Goal: Information Seeking & Learning: Learn about a topic

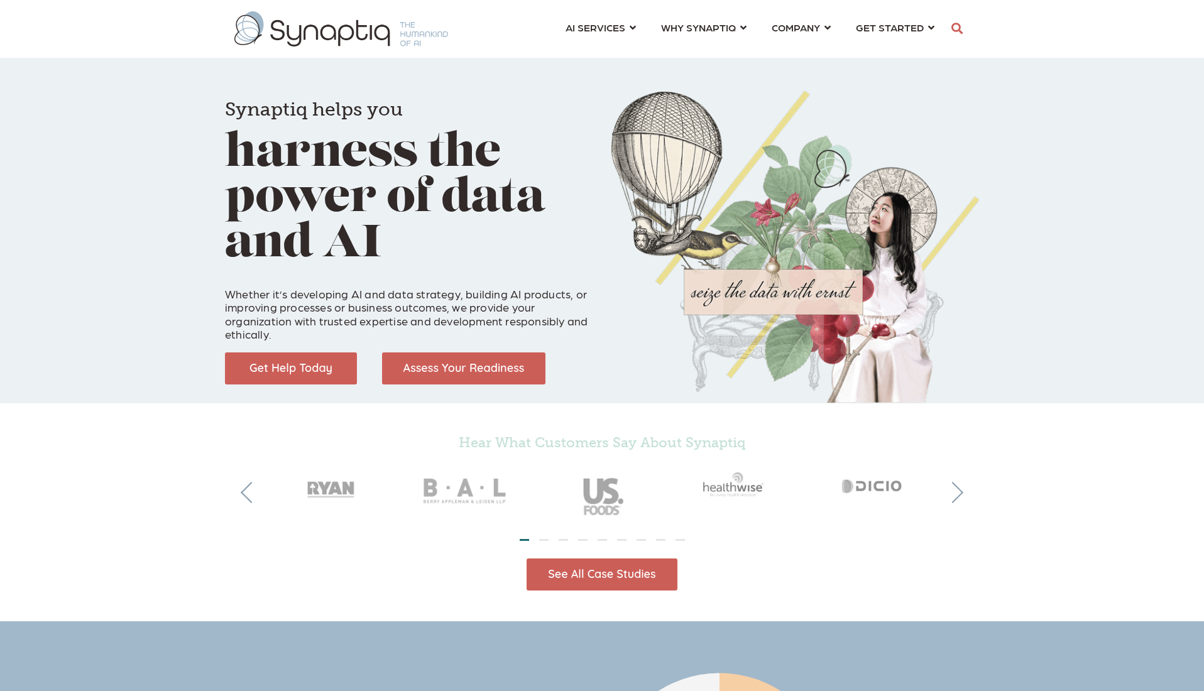
scroll to position [0, 6]
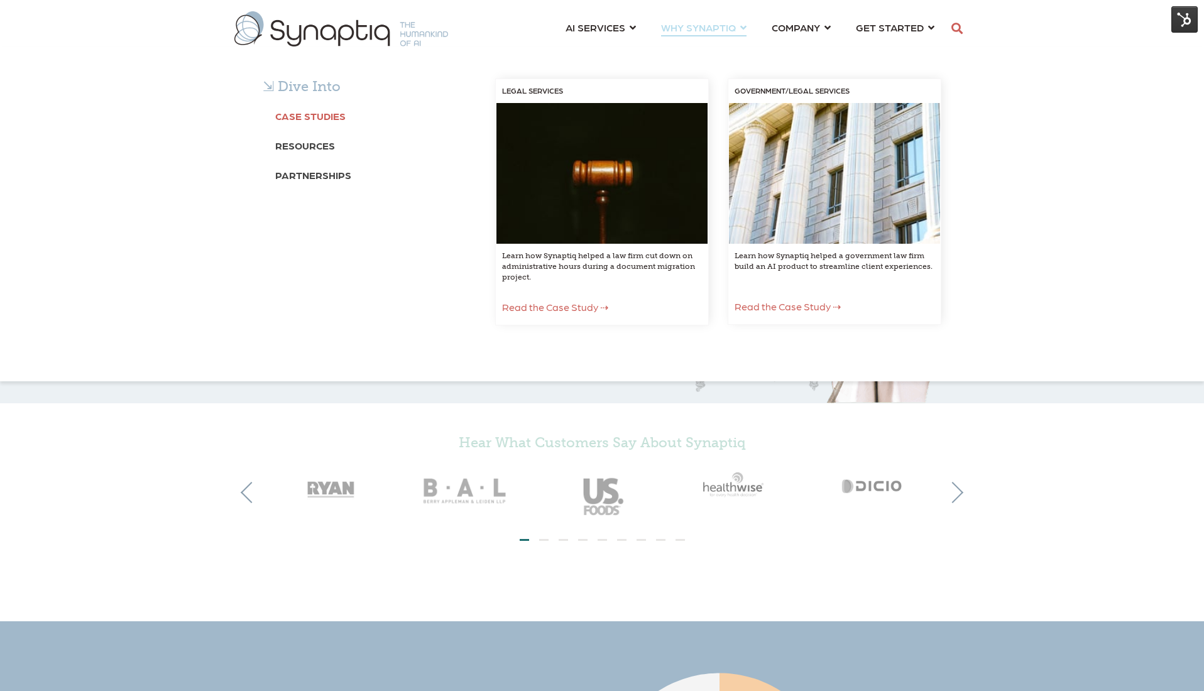
click at [291, 123] on link "Case Studies" at bounding box center [310, 115] width 70 height 23
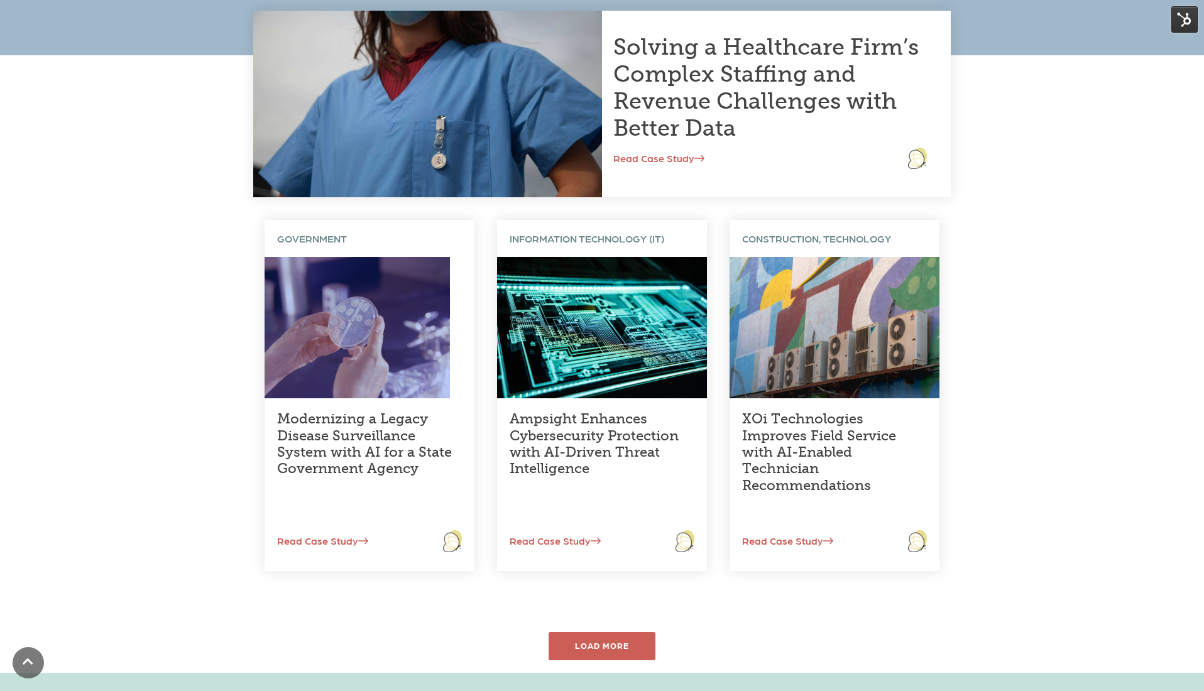
scroll to position [377, 0]
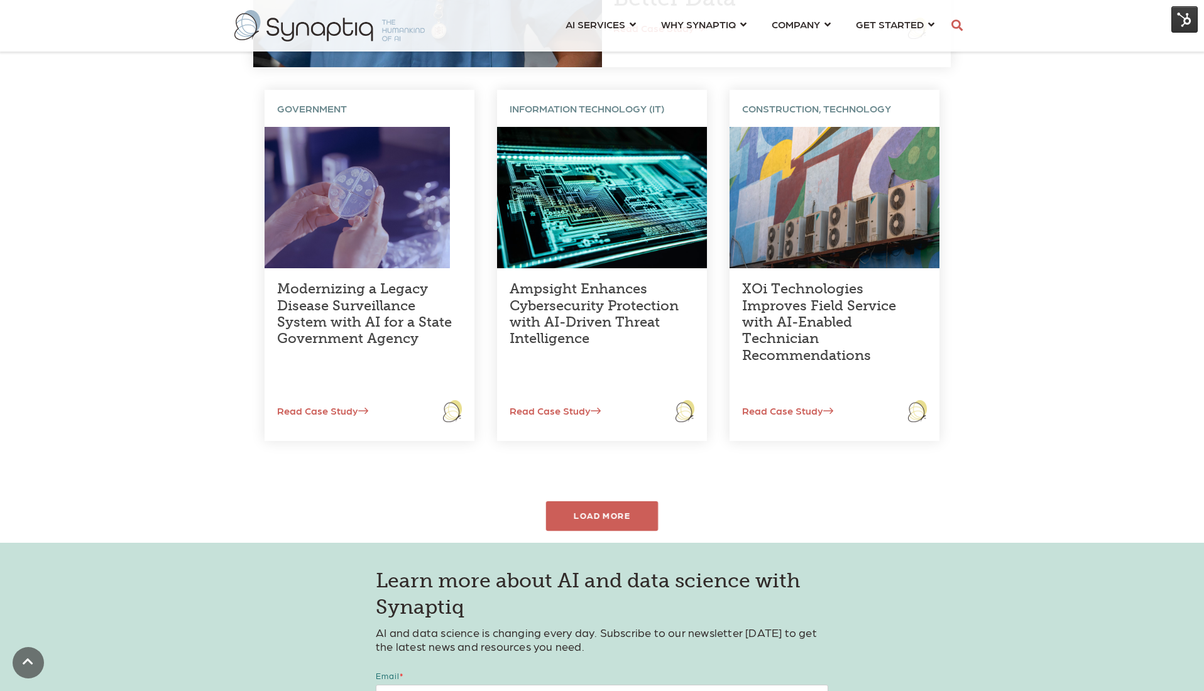
click at [629, 506] on div "LOAD MORE" at bounding box center [602, 517] width 113 height 30
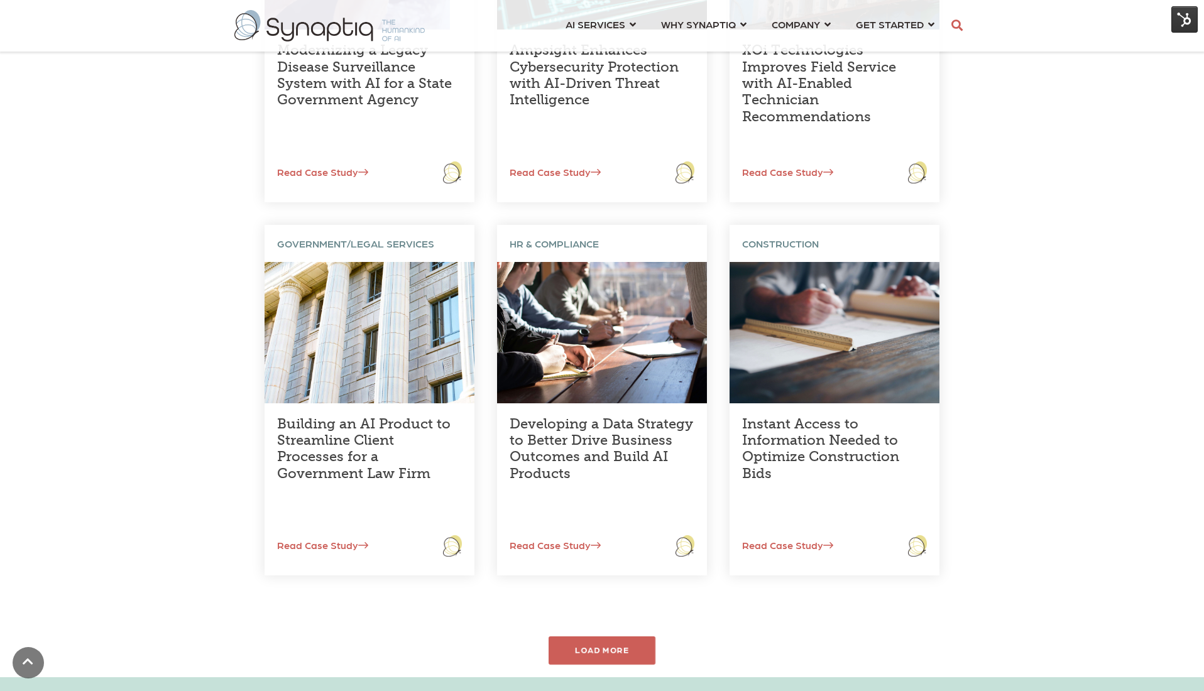
scroll to position [666, 0]
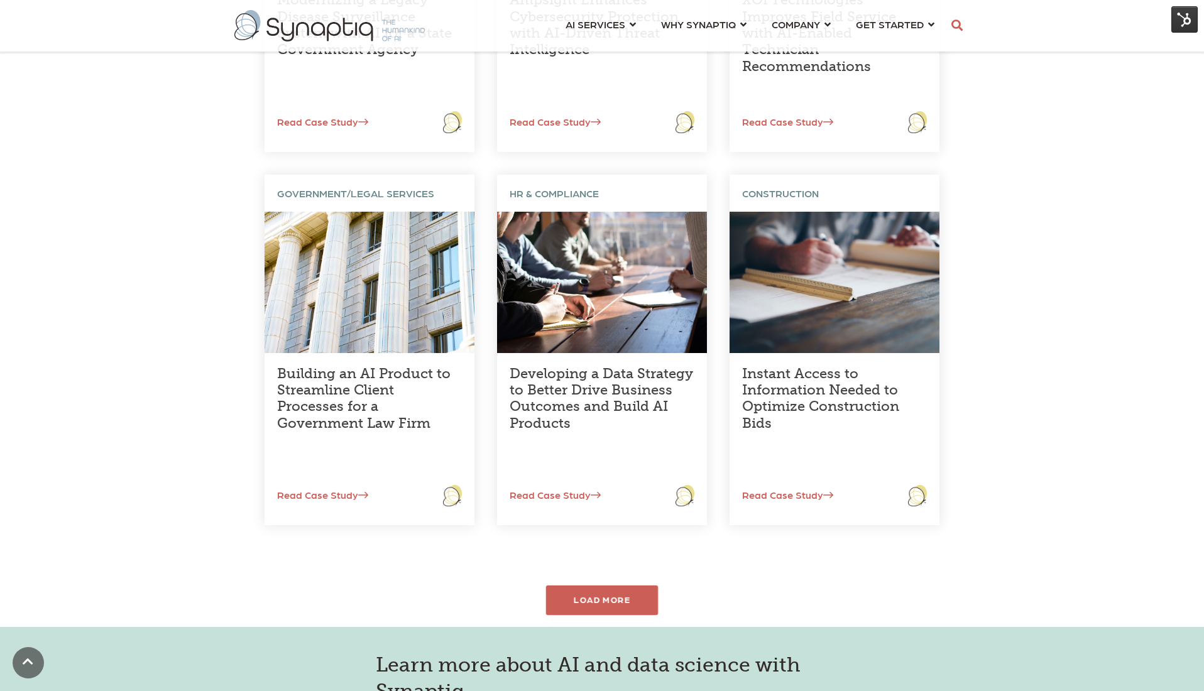
click at [608, 599] on div "LOAD MORE" at bounding box center [602, 601] width 113 height 30
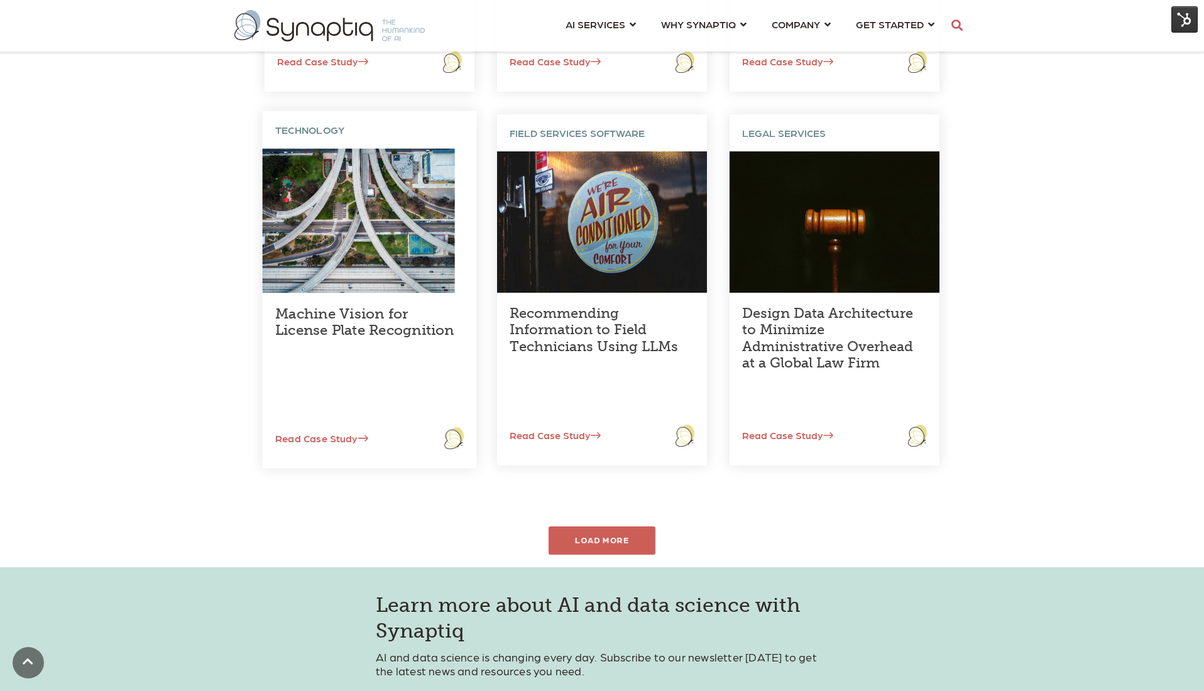
scroll to position [1101, 0]
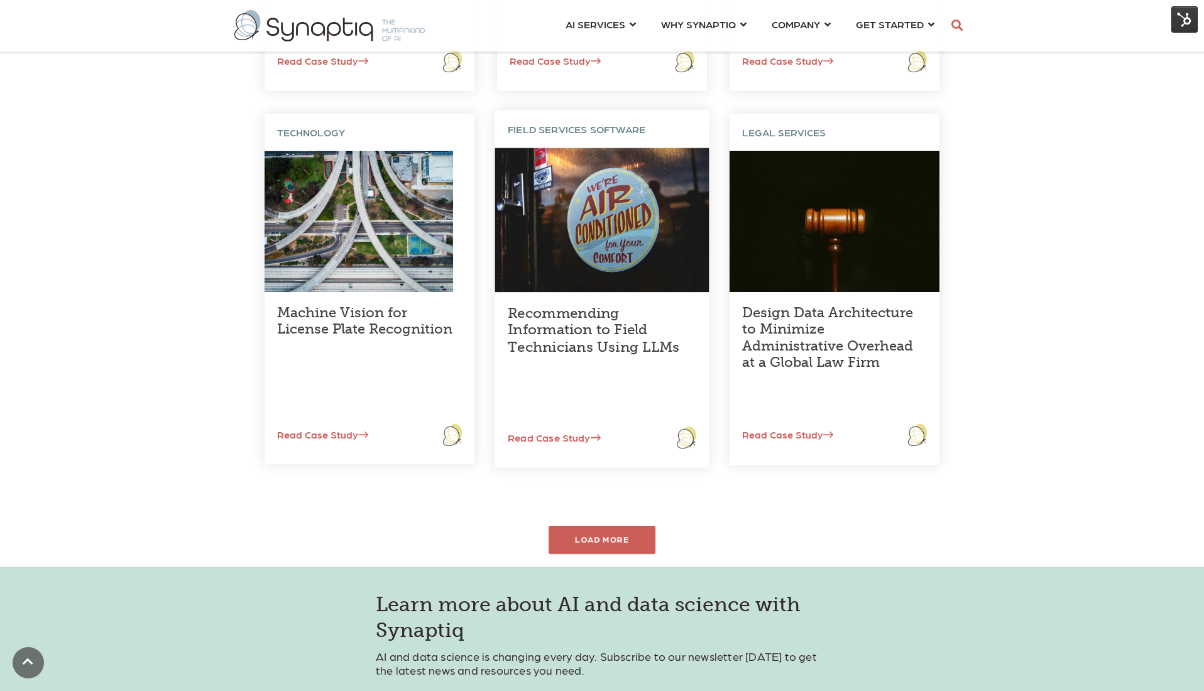
click at [602, 350] on link "Recommending Information to Field Technicians Using LLMs" at bounding box center [594, 330] width 172 height 51
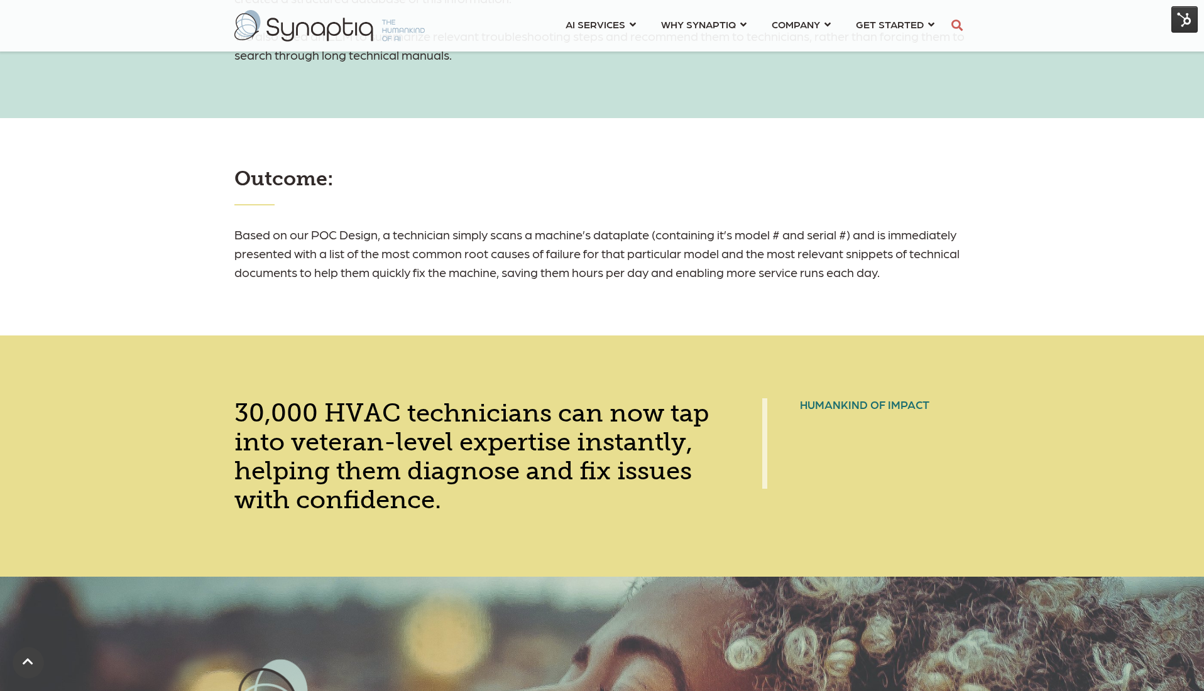
scroll to position [1981, 0]
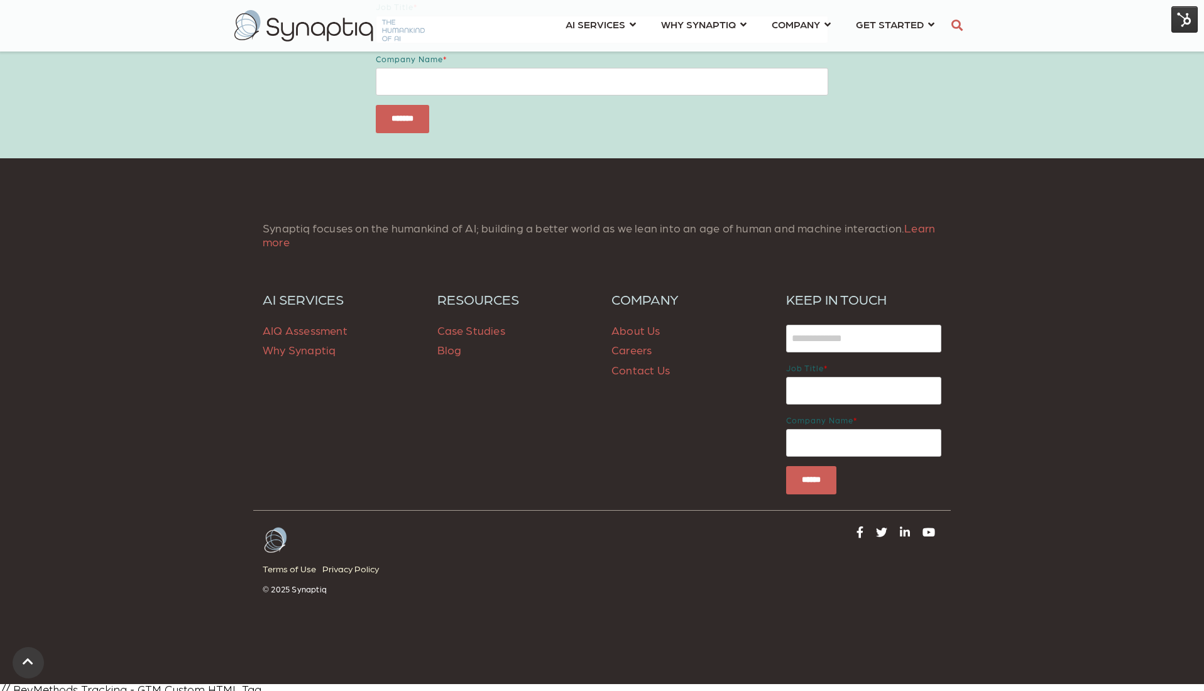
scroll to position [1105, 0]
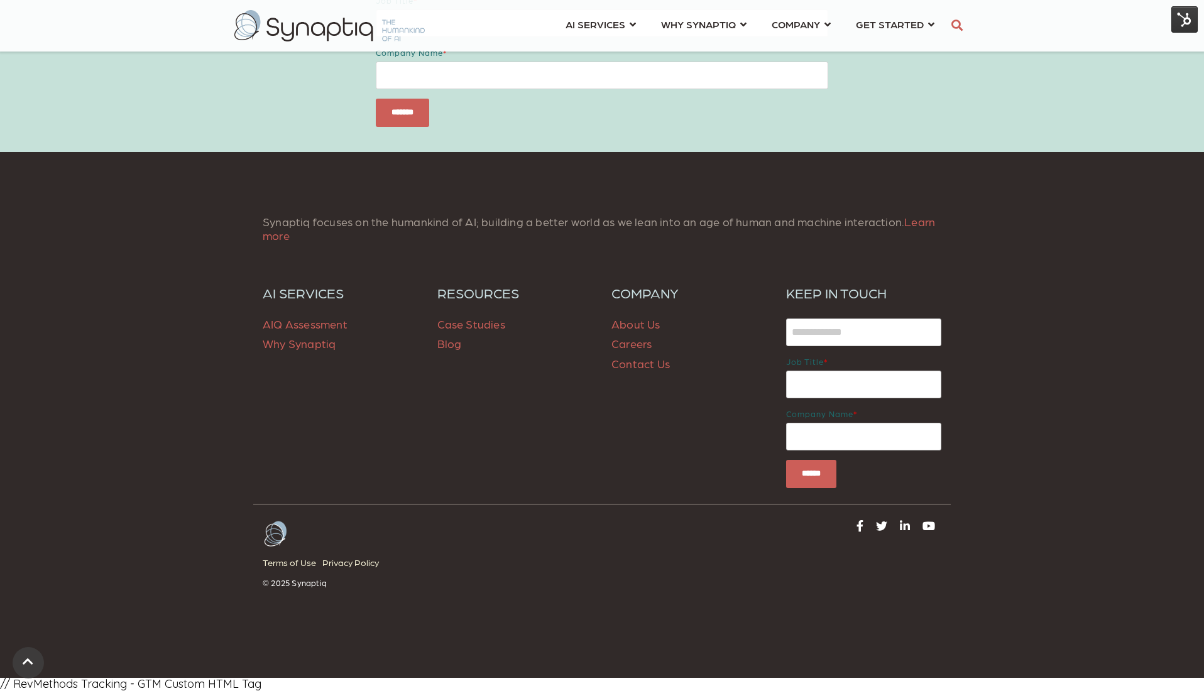
click at [453, 347] on span "Blog" at bounding box center [450, 343] width 25 height 13
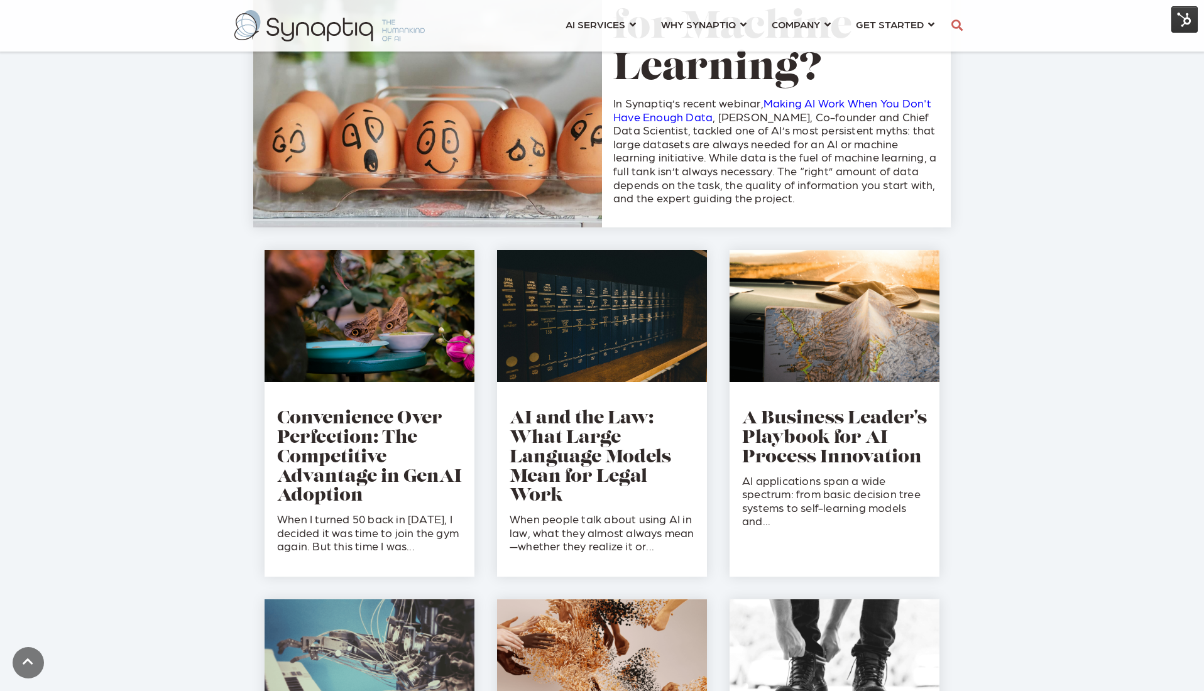
scroll to position [500, 0]
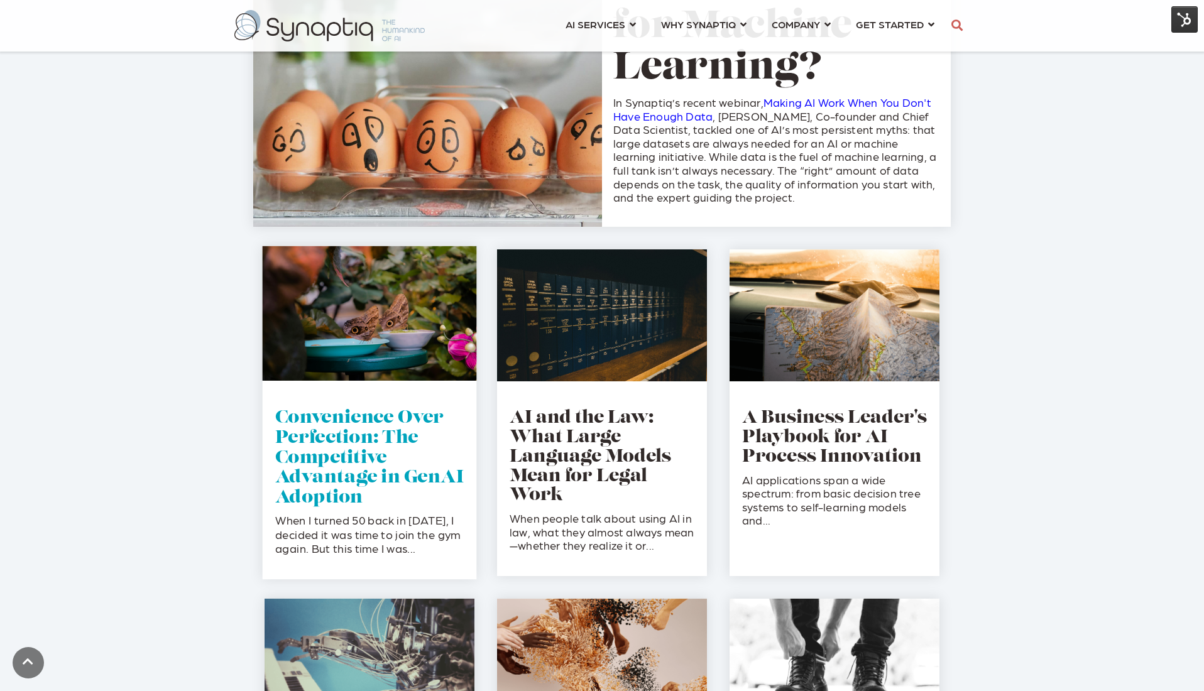
click at [315, 448] on link "Convenience Over Perfection: The Competitive Advantage in GenAI Adoption" at bounding box center [369, 458] width 189 height 97
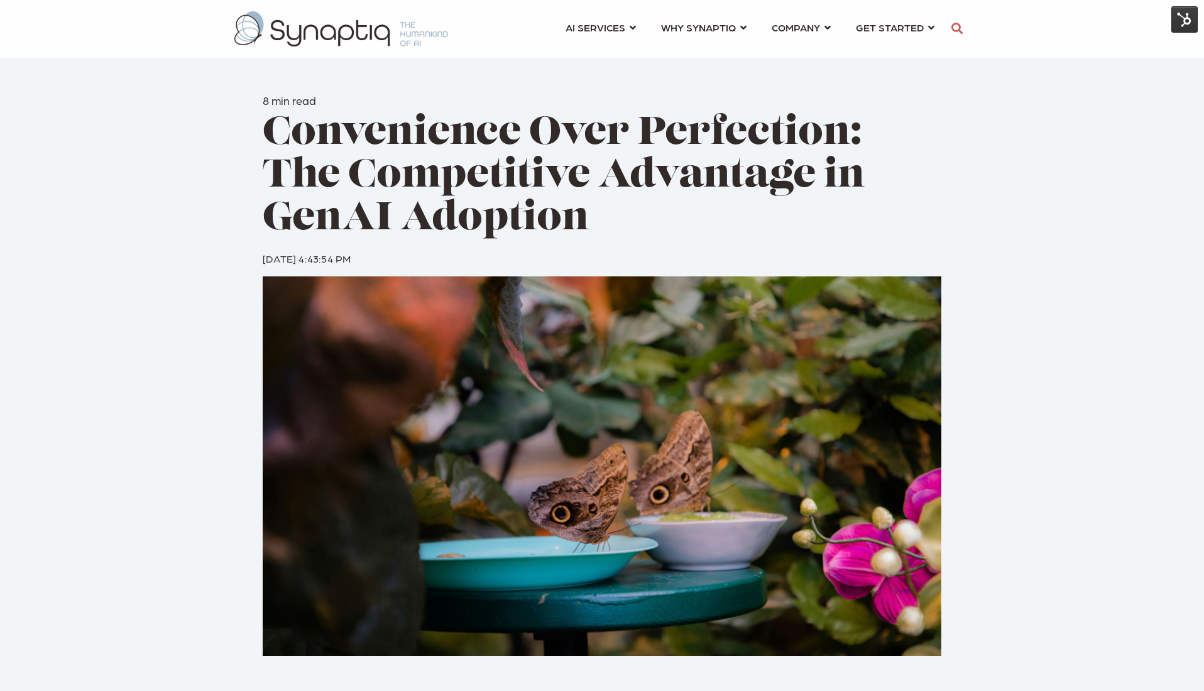
click at [473, 166] on span "Convenience Over Perfection: The Competitive Advantage in GenAI Adoption" at bounding box center [564, 176] width 602 height 125
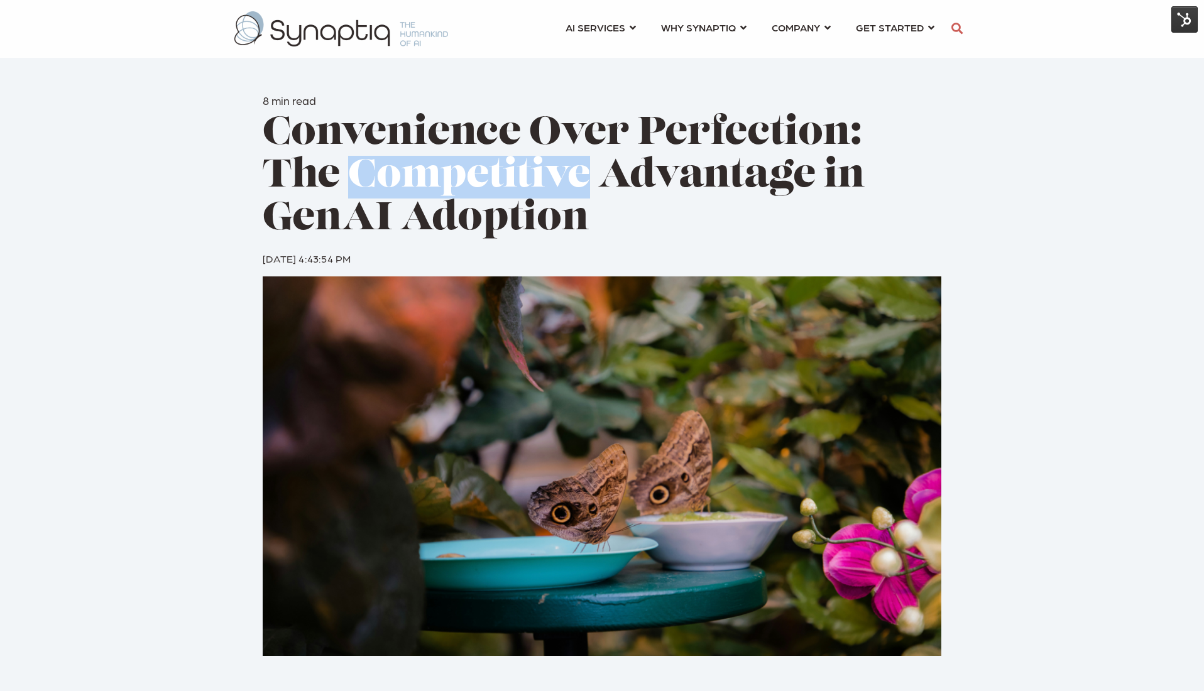
click at [473, 166] on span "Convenience Over Perfection: The Competitive Advantage in GenAI Adoption" at bounding box center [564, 176] width 602 height 125
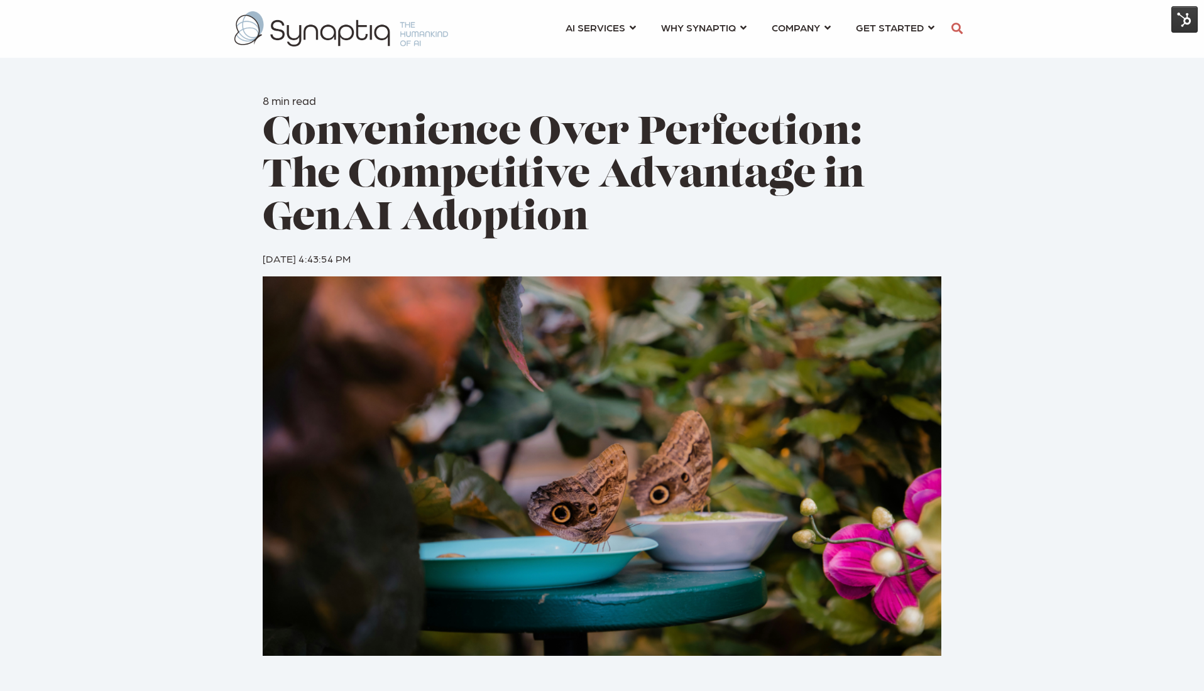
click at [595, 155] on span "Convenience Over Perfection: The Competitive Advantage in GenAI Adoption" at bounding box center [564, 176] width 602 height 125
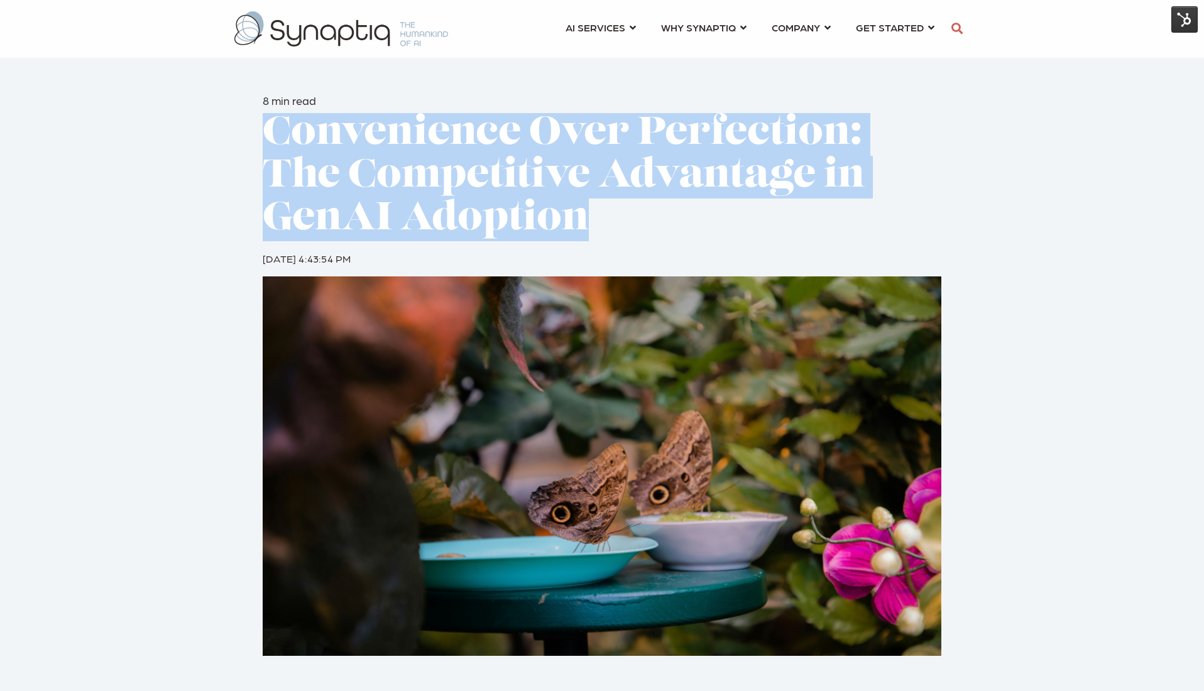
click at [595, 155] on span "Convenience Over Perfection: The Competitive Advantage in GenAI Adoption" at bounding box center [564, 176] width 602 height 125
copy div "Convenience Over Perfection: The Competitive Advantage in GenAI Adoption"
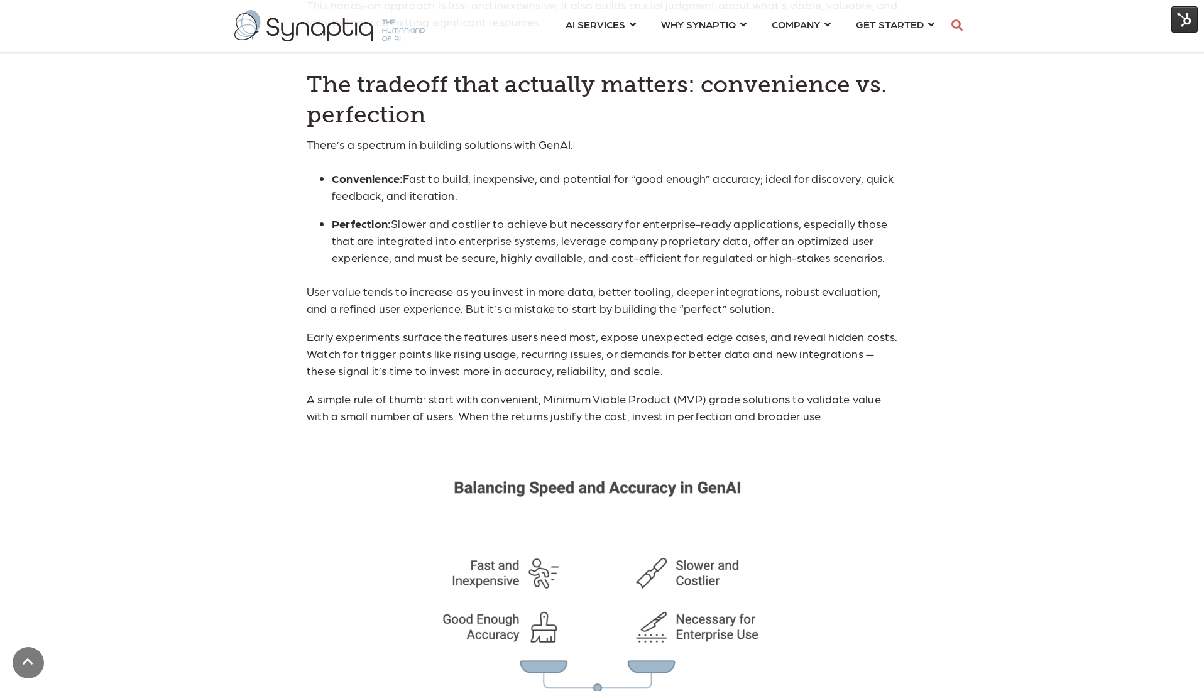
scroll to position [2121, 0]
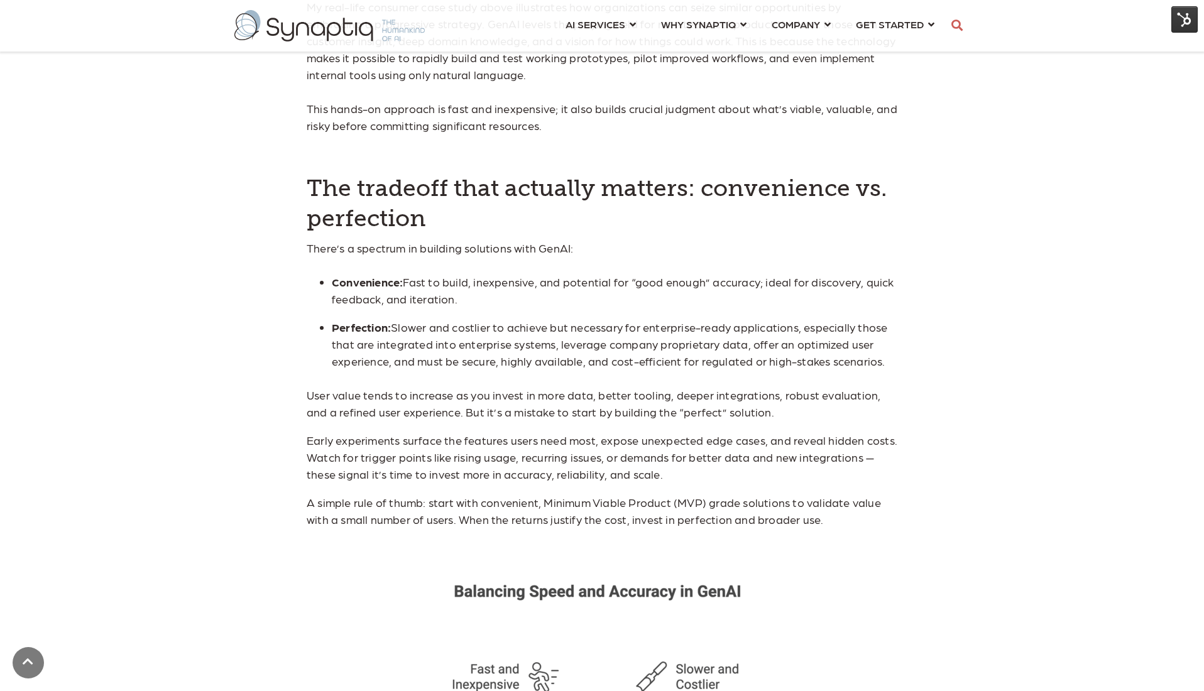
click at [422, 240] on p "There’s a spectrum in building solutions with GenAI:" at bounding box center [602, 248] width 591 height 17
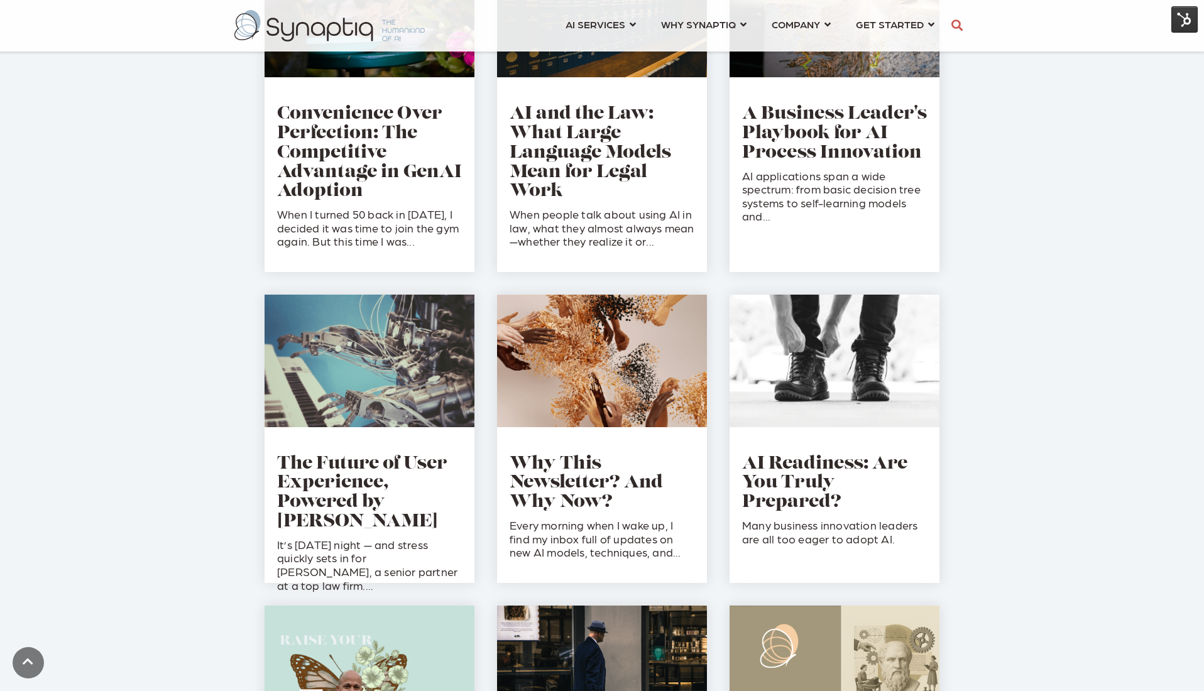
scroll to position [803, 0]
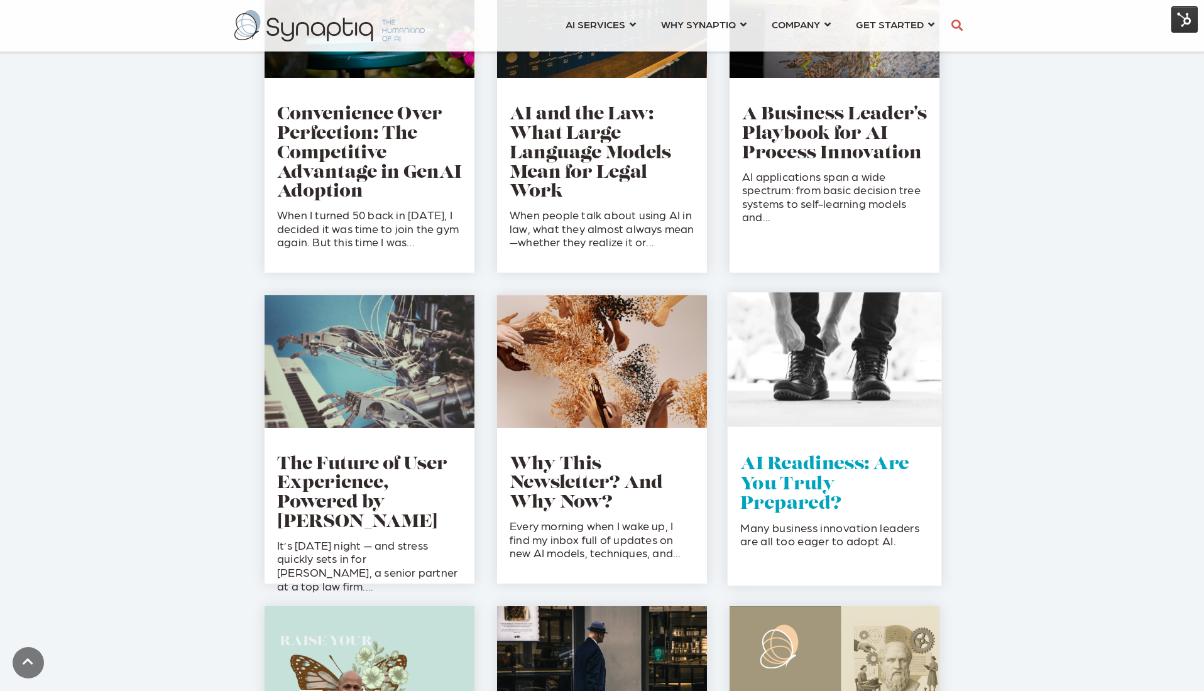
click at [761, 468] on link "AI Readiness: Are You Truly Prepared?" at bounding box center [825, 484] width 168 height 57
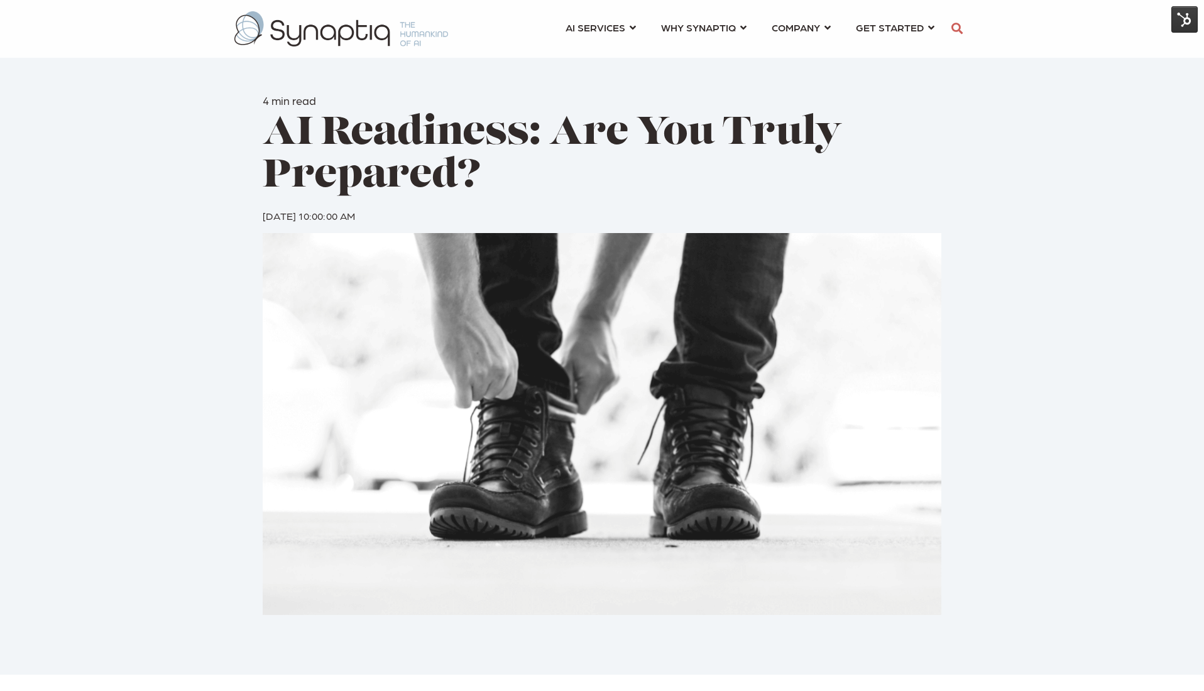
click at [385, 168] on span "AI Readiness: Are You Truly Prepared?" at bounding box center [553, 155] width 580 height 82
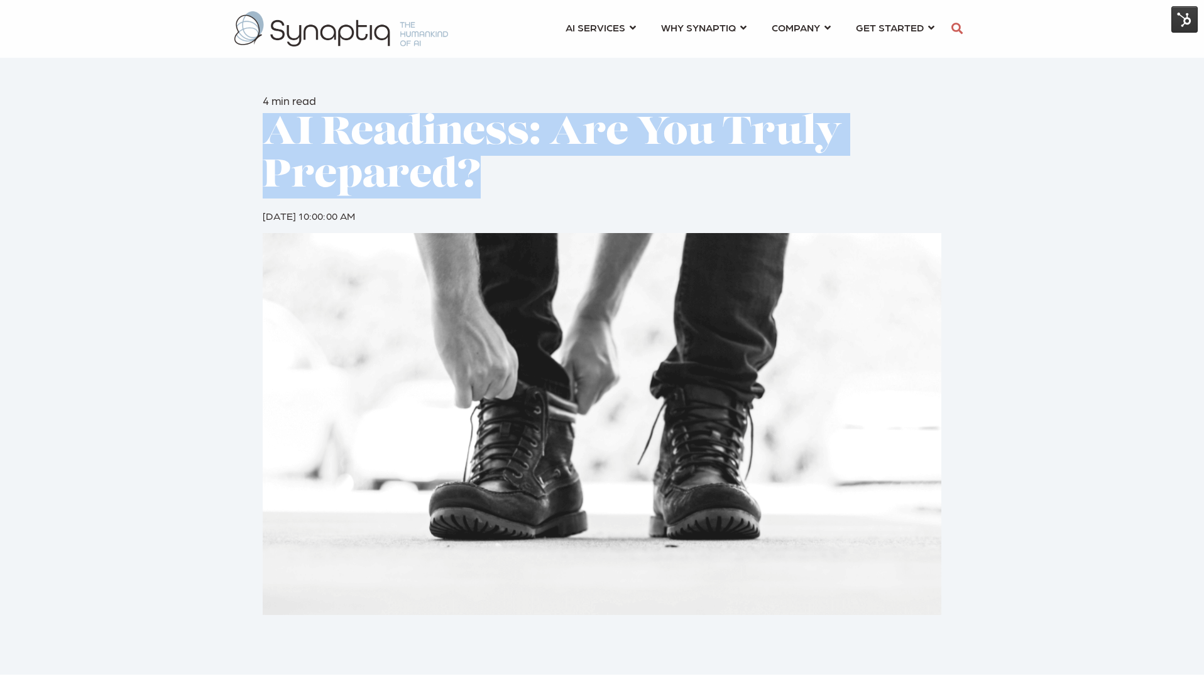
click at [385, 168] on span "AI Readiness: Are You Truly Prepared?" at bounding box center [553, 155] width 580 height 82
copy div "AI Readiness: Are You Truly Prepared?"
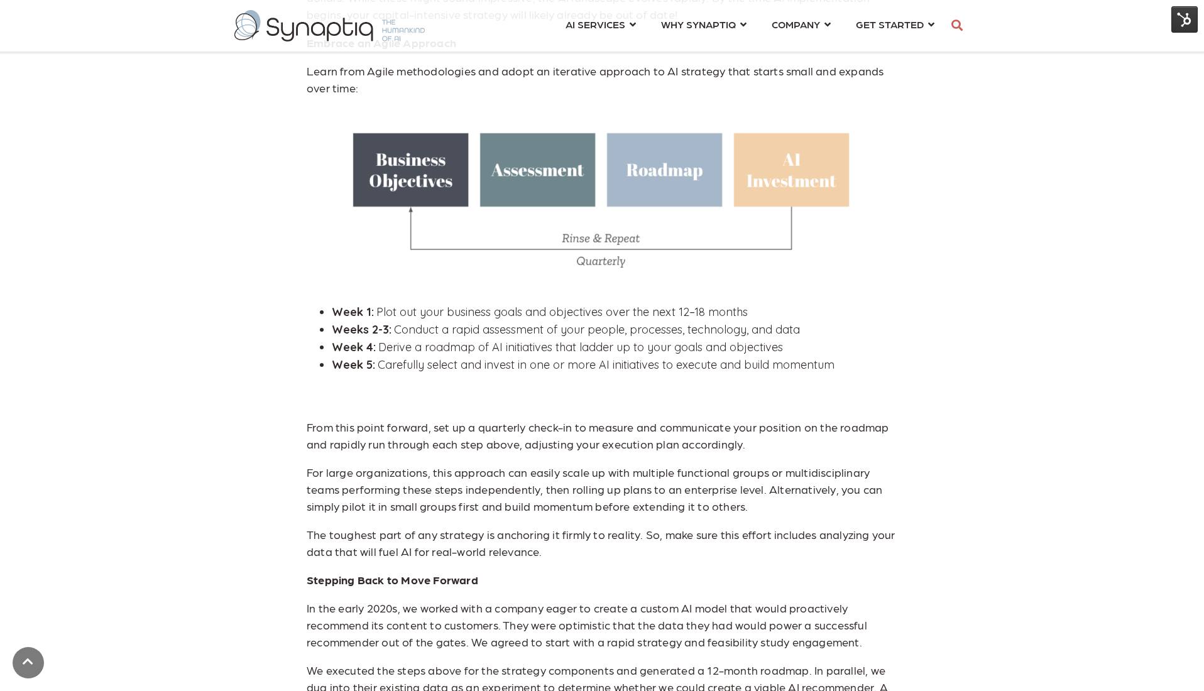
scroll to position [1359, 0]
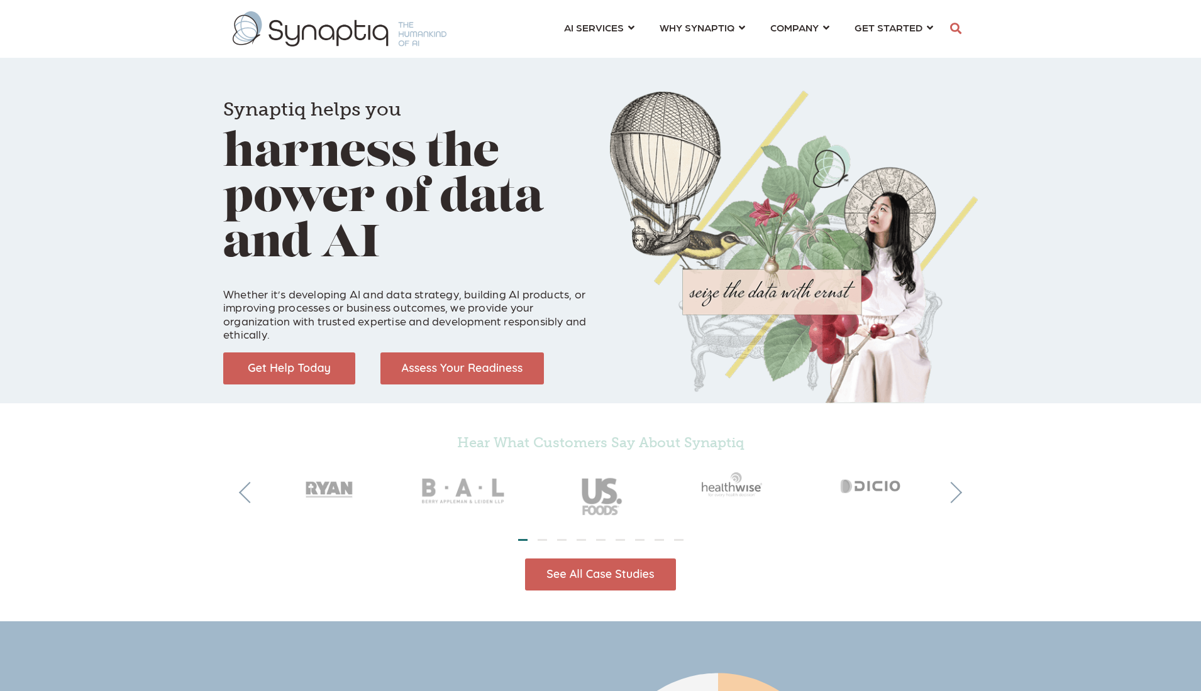
scroll to position [0, 6]
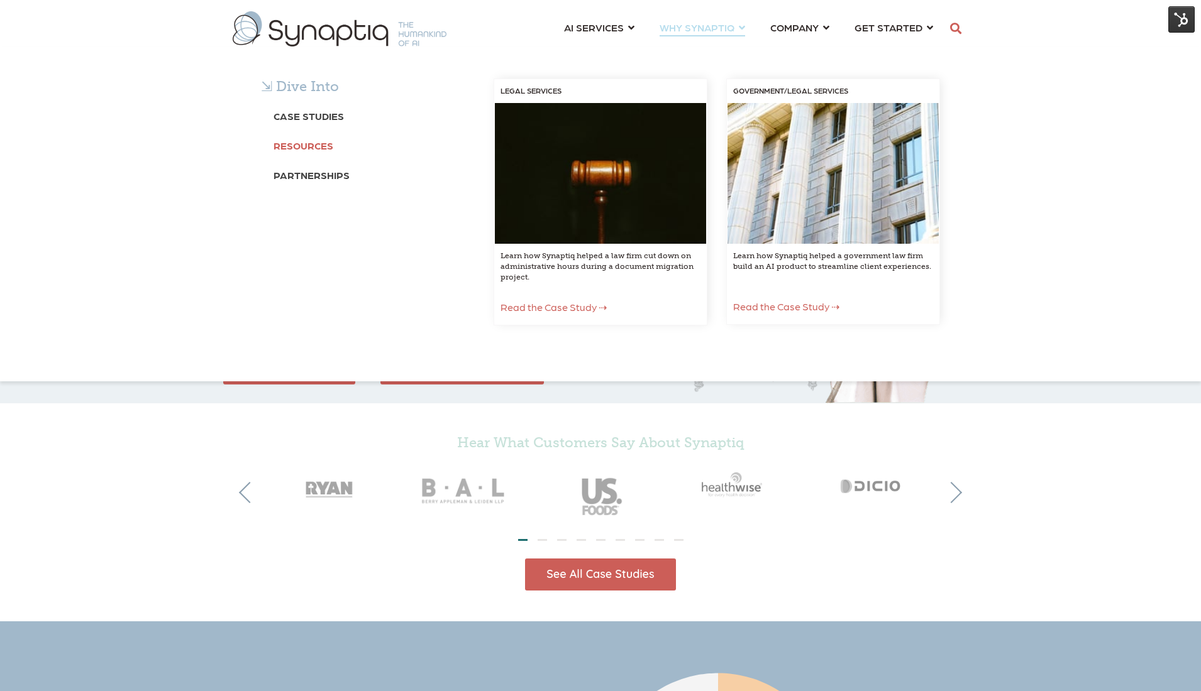
click at [306, 141] on b "Resources" at bounding box center [303, 146] width 60 height 12
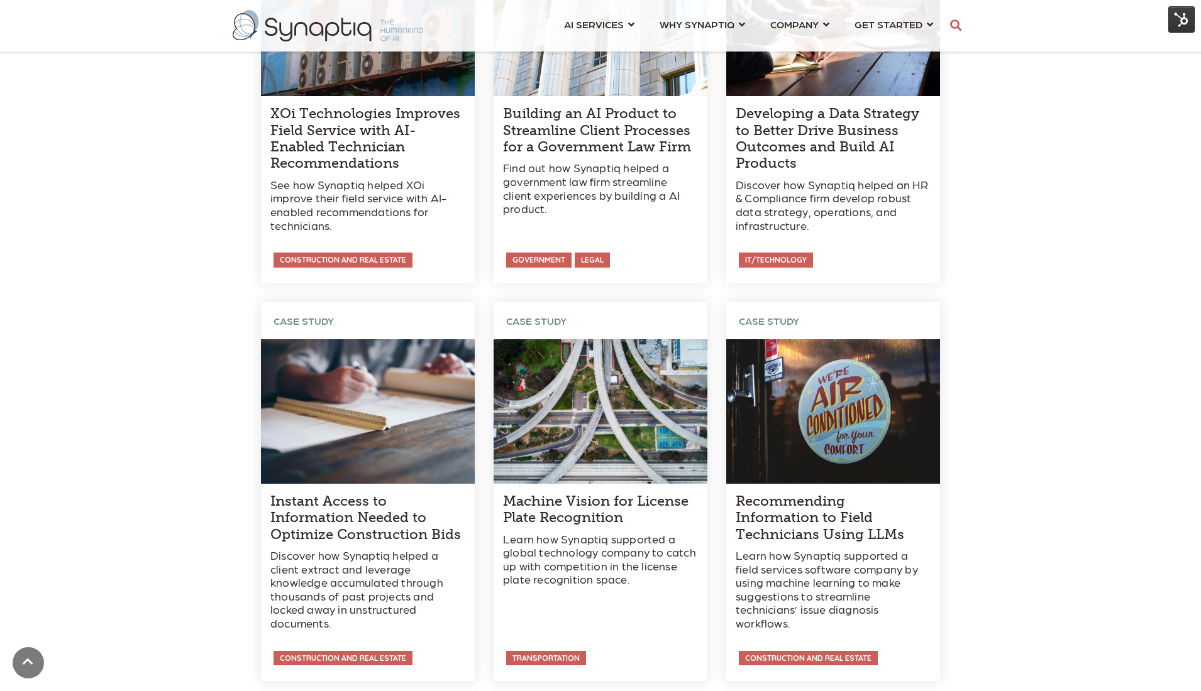
scroll to position [1199, 0]
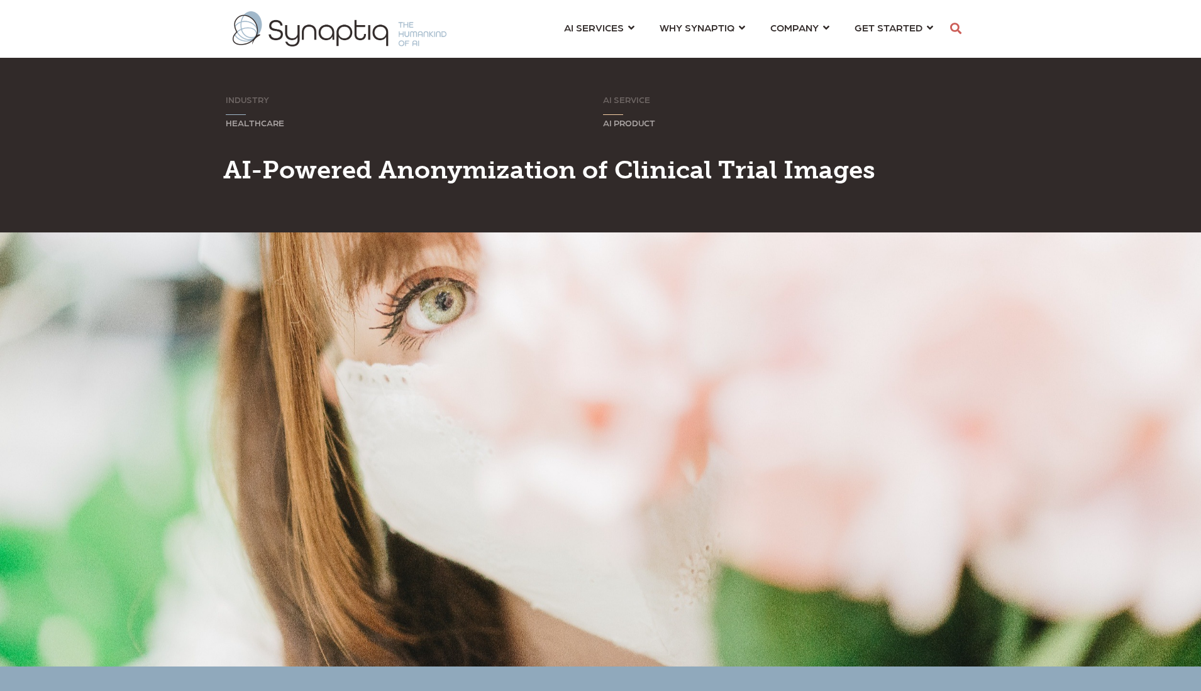
scroll to position [0, 6]
